Goal: Answer question/provide support

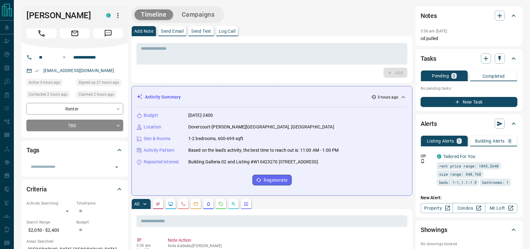
click at [43, 24] on div "[PERSON_NAME]" at bounding box center [74, 27] width 107 height 42
click at [36, 29] on button "Call" at bounding box center [41, 33] width 30 height 10
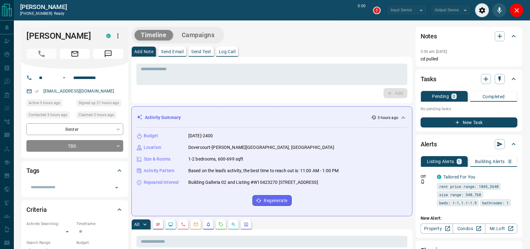
type input "*******"
click at [288, 53] on div "Add Note Send Email Send Text Log Call" at bounding box center [271, 52] width 281 height 10
click at [273, 32] on div "Timeline Campaigns" at bounding box center [271, 35] width 281 height 17
click at [506, 9] on button "Mute" at bounding box center [499, 10] width 14 height 14
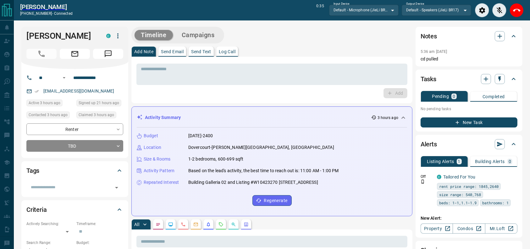
click at [507, 9] on div at bounding box center [499, 10] width 49 height 14
click at [511, 9] on button "End Call" at bounding box center [517, 10] width 14 height 14
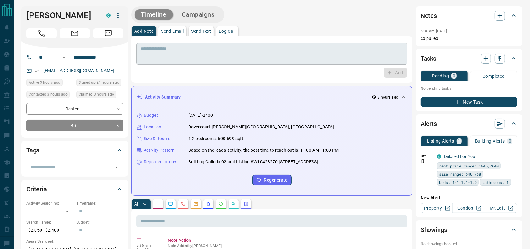
click at [250, 47] on textarea at bounding box center [272, 54] width 262 height 16
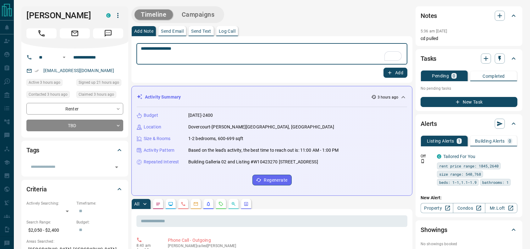
type textarea "**********"
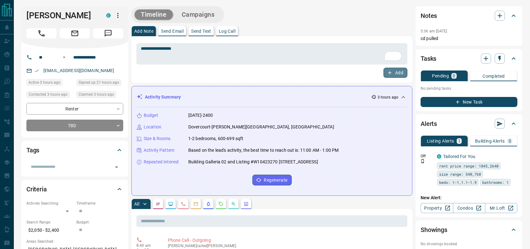
click at [386, 75] on button "Add" at bounding box center [396, 73] width 24 height 10
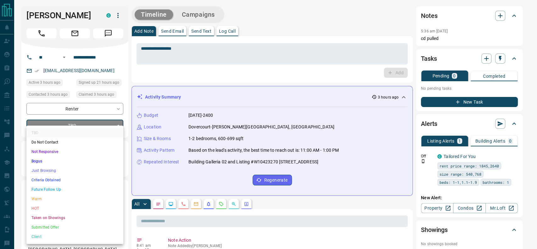
click at [60, 175] on li "Just Browsing" at bounding box center [74, 170] width 97 height 9
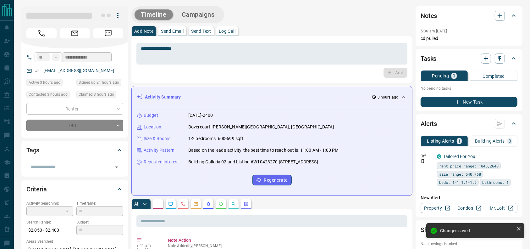
type input "*"
